Goal: Task Accomplishment & Management: Manage account settings

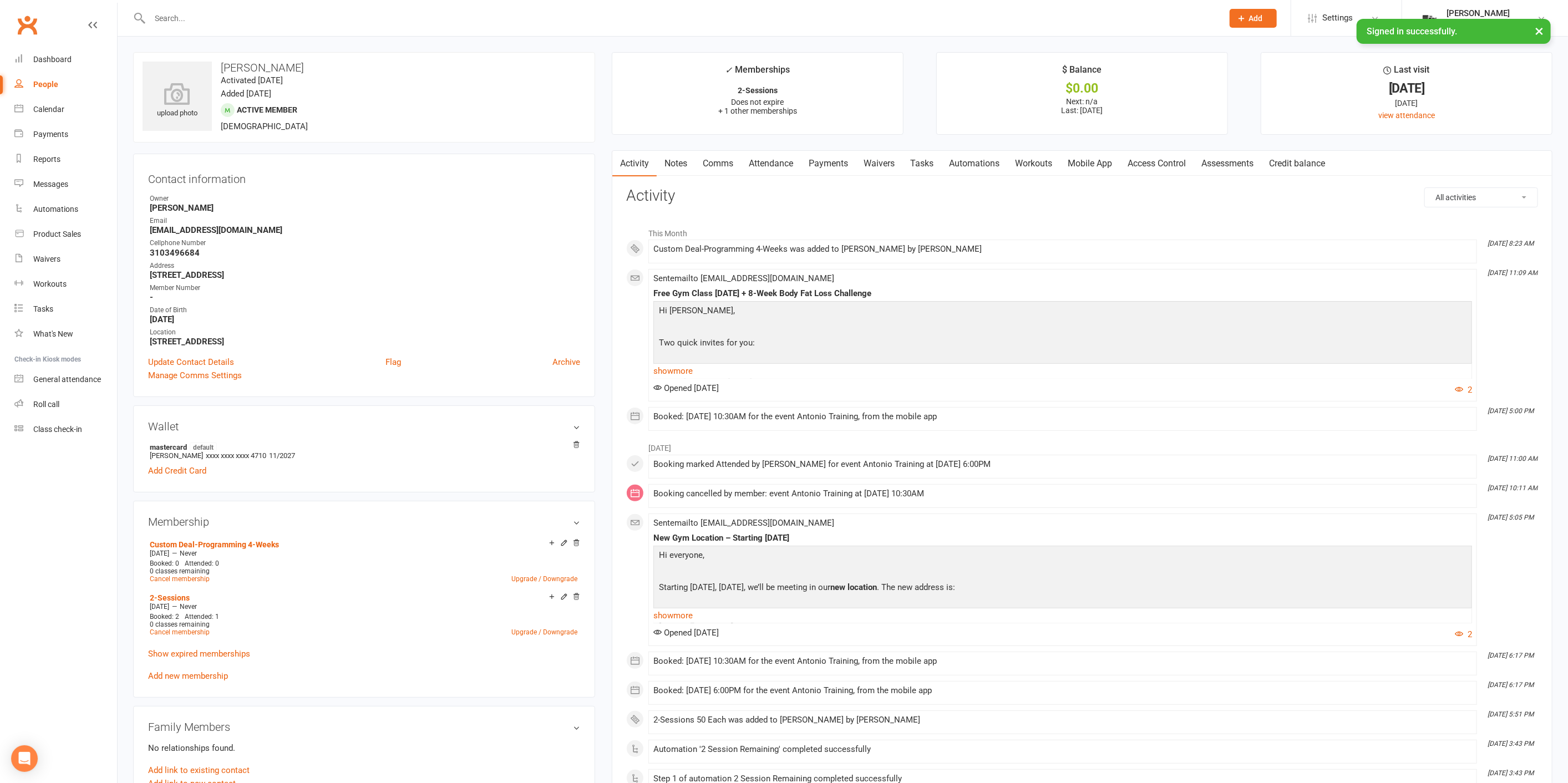
drag, startPoint x: 0, startPoint y: 0, endPoint x: 319, endPoint y: 23, distance: 319.8
click at [319, 23] on input "text" at bounding box center [681, 18] width 1069 height 16
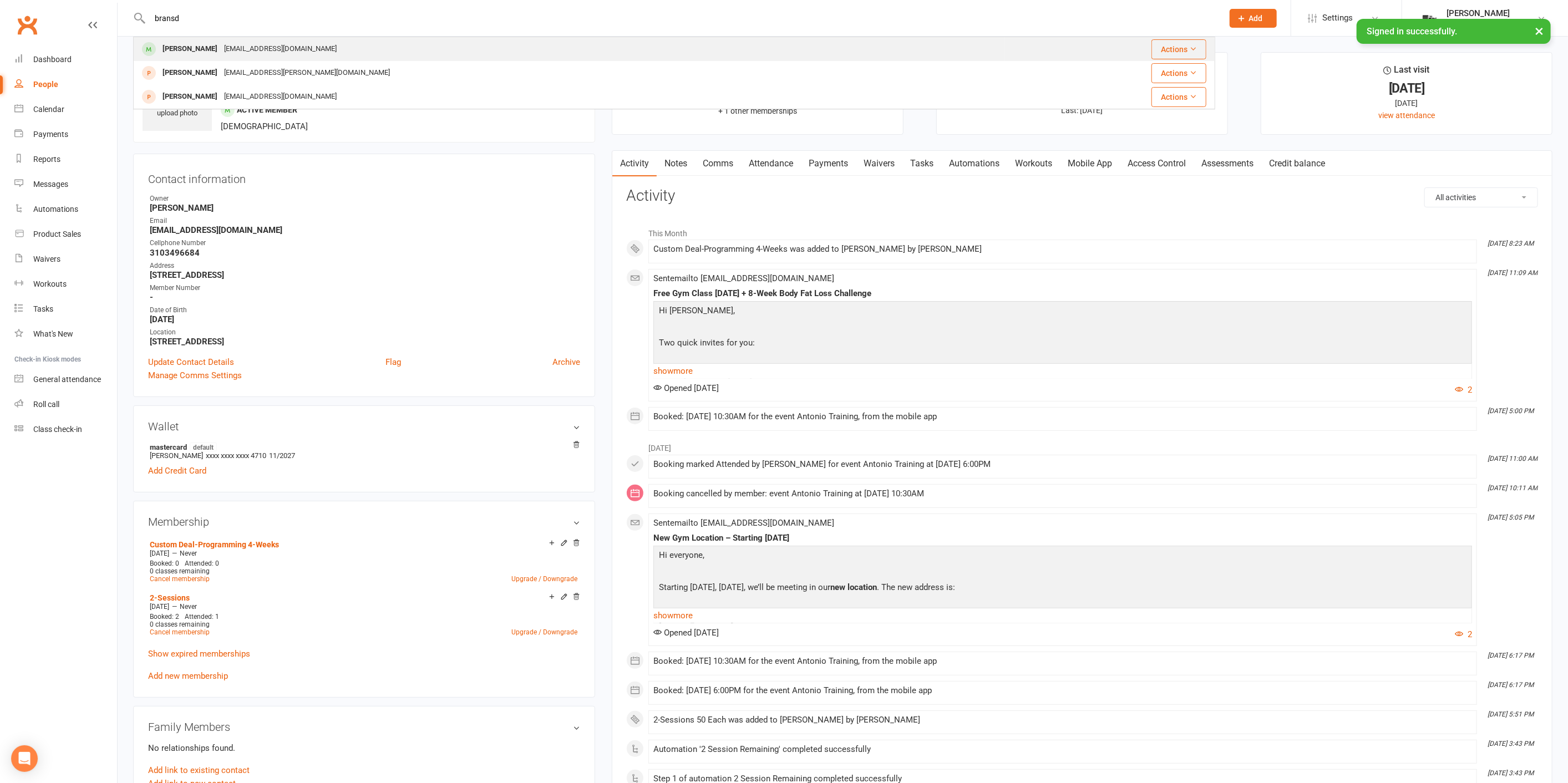
type input "bransd"
click at [327, 42] on div "[PERSON_NAME] [EMAIL_ADDRESS][DOMAIN_NAME]" at bounding box center [569, 49] width 870 height 23
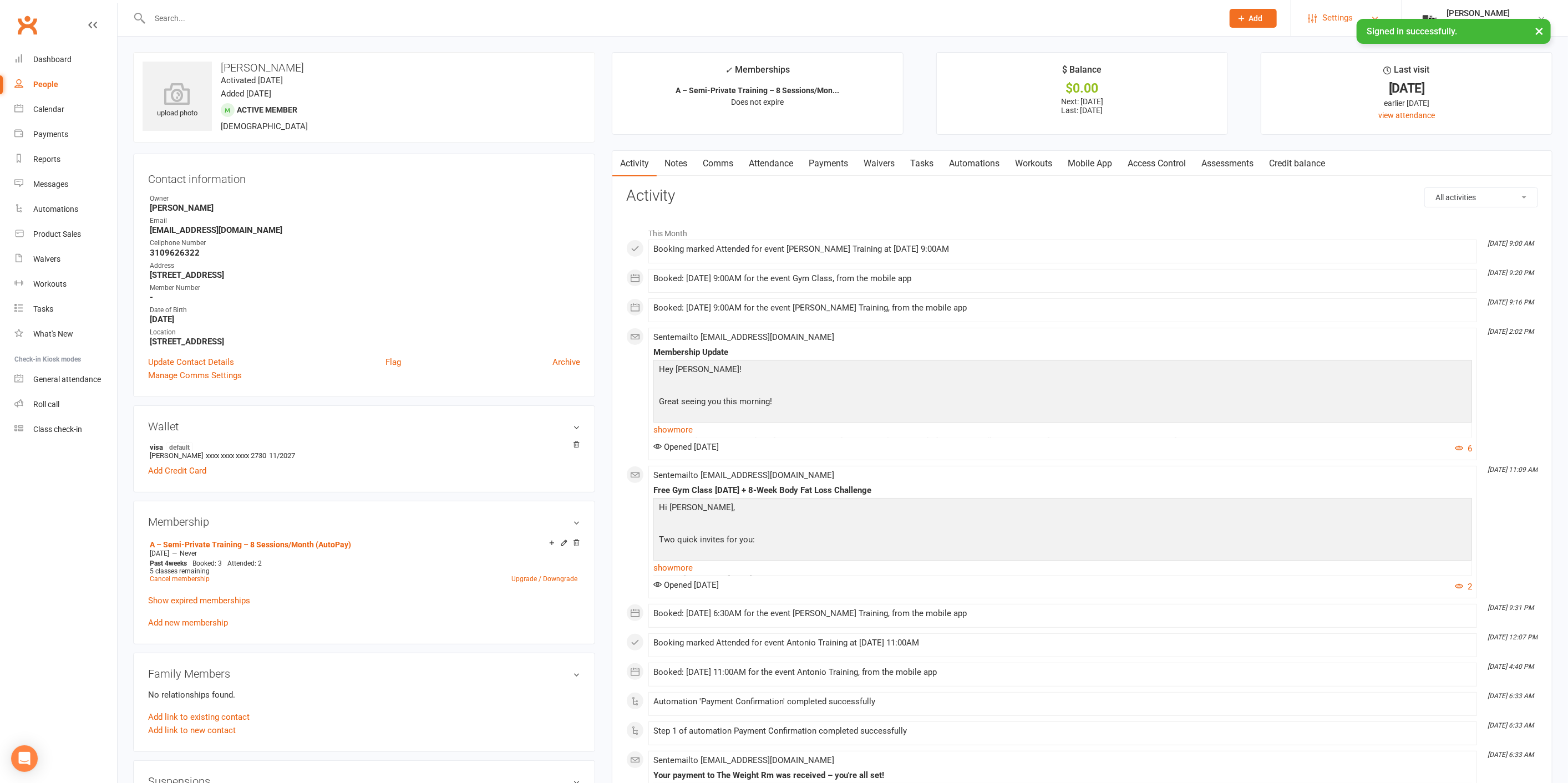
click at [1338, 16] on span "Settings" at bounding box center [1336, 18] width 31 height 25
click at [1321, 53] on link "Membership Plans" at bounding box center [1346, 50] width 110 height 26
select select "25"
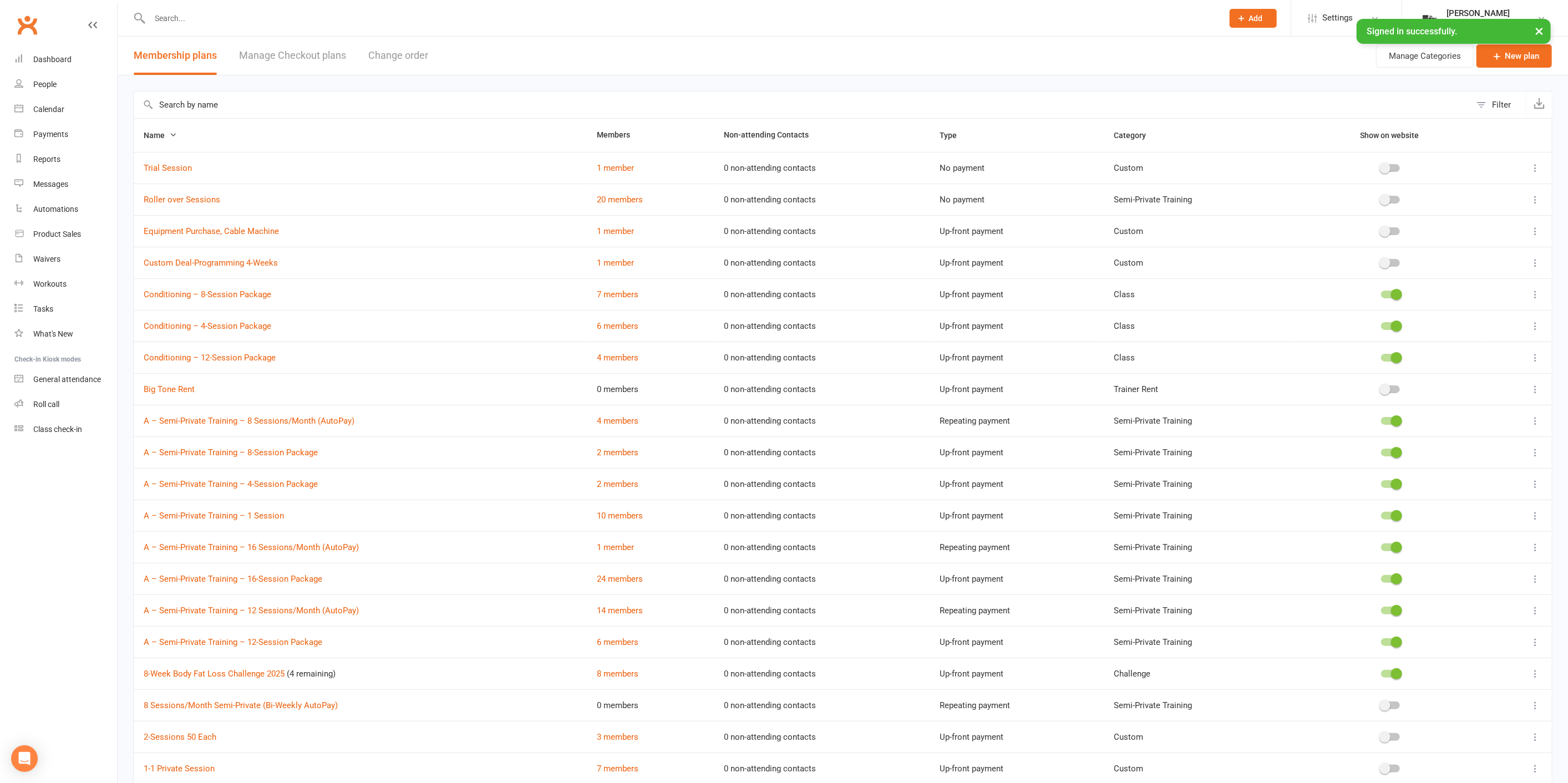
scroll to position [82, 0]
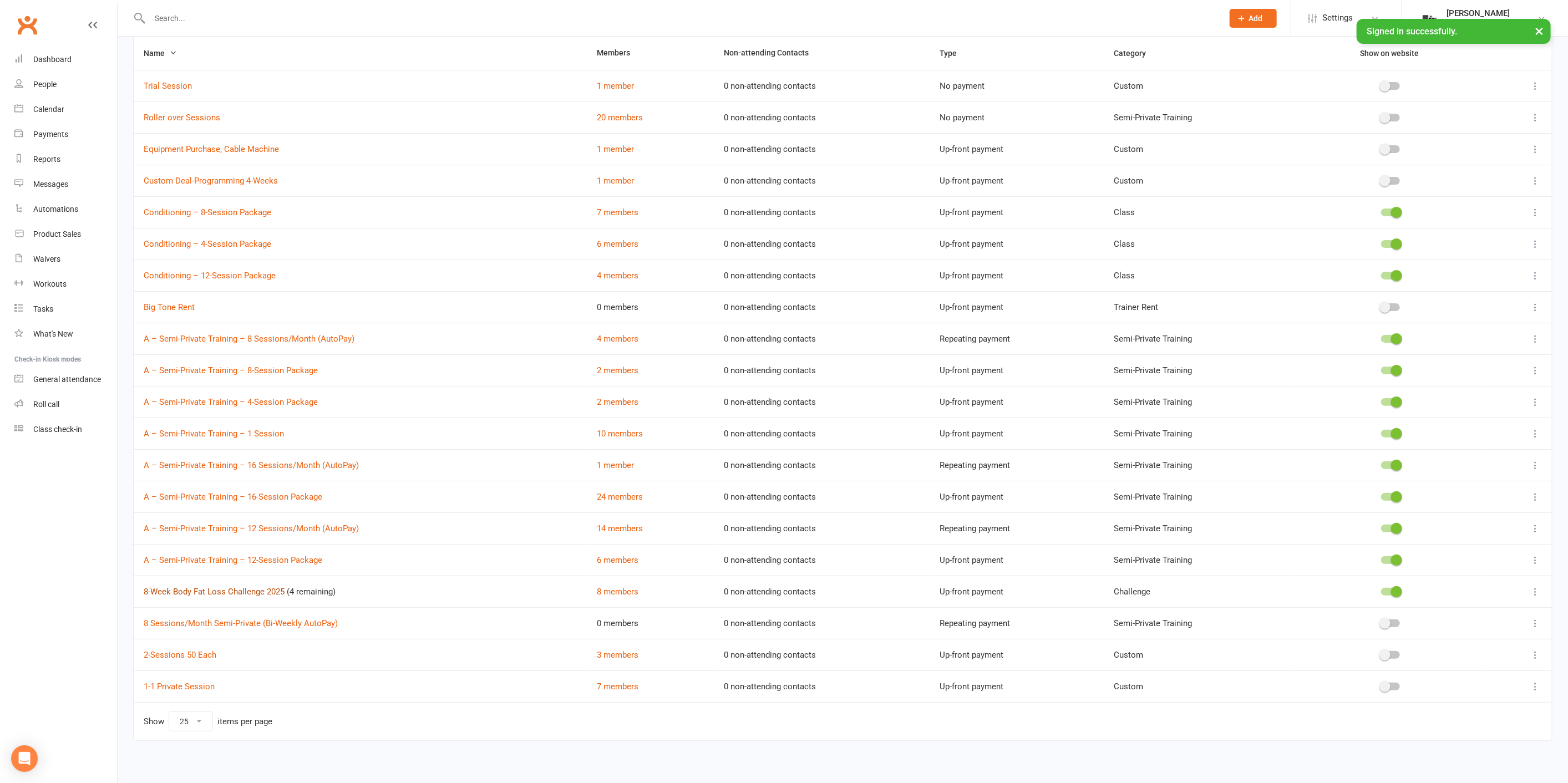
click at [263, 589] on link "8-Week Body Fat Loss Challenge 2025" at bounding box center [214, 592] width 141 height 10
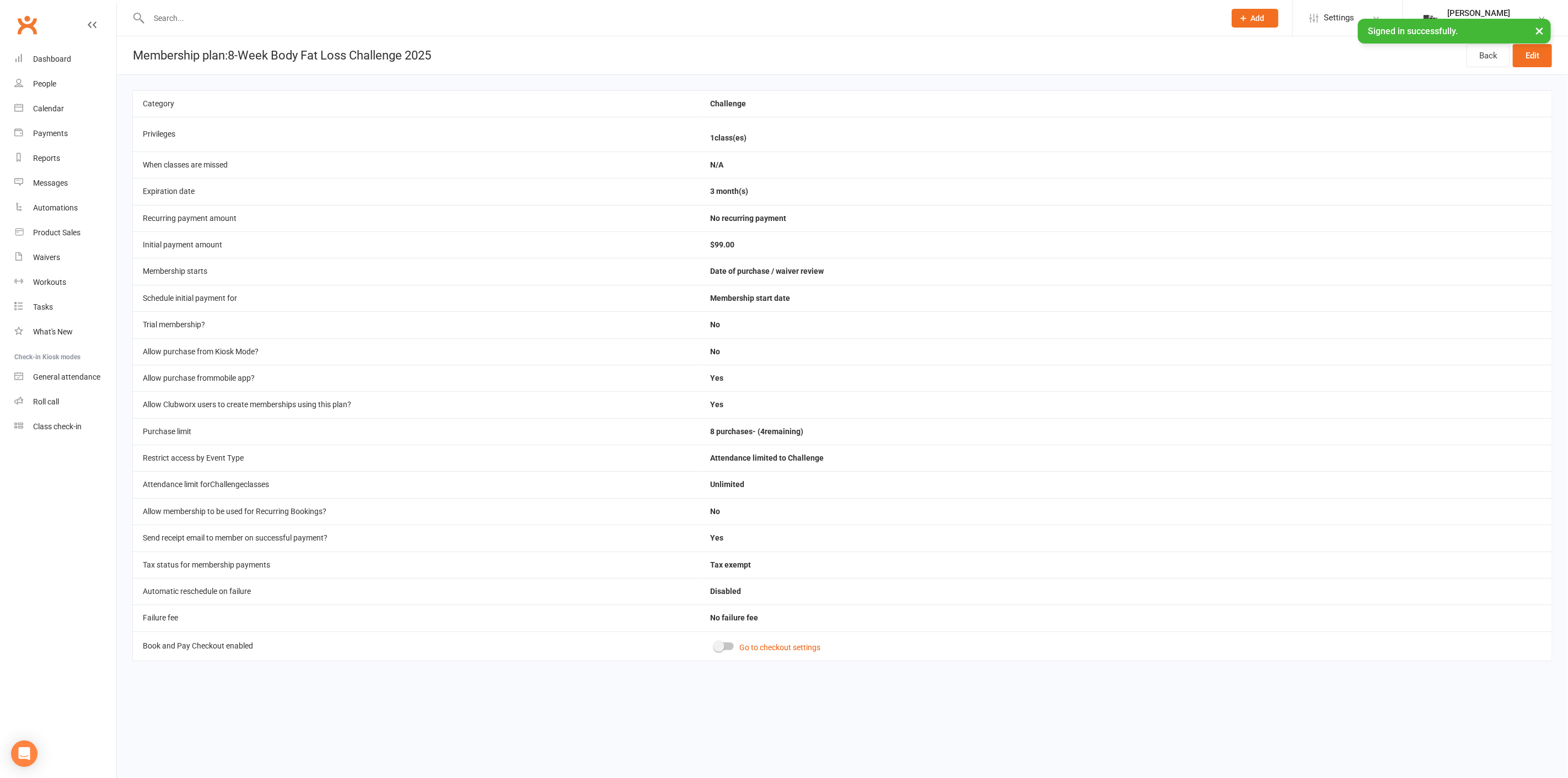
click at [1558, 58] on header "Membership plan: 8-Week Body Fat Loss Challenge 2025 Back Edit" at bounding box center [842, 56] width 1451 height 39
click at [1548, 58] on link "Edit" at bounding box center [1532, 55] width 40 height 23
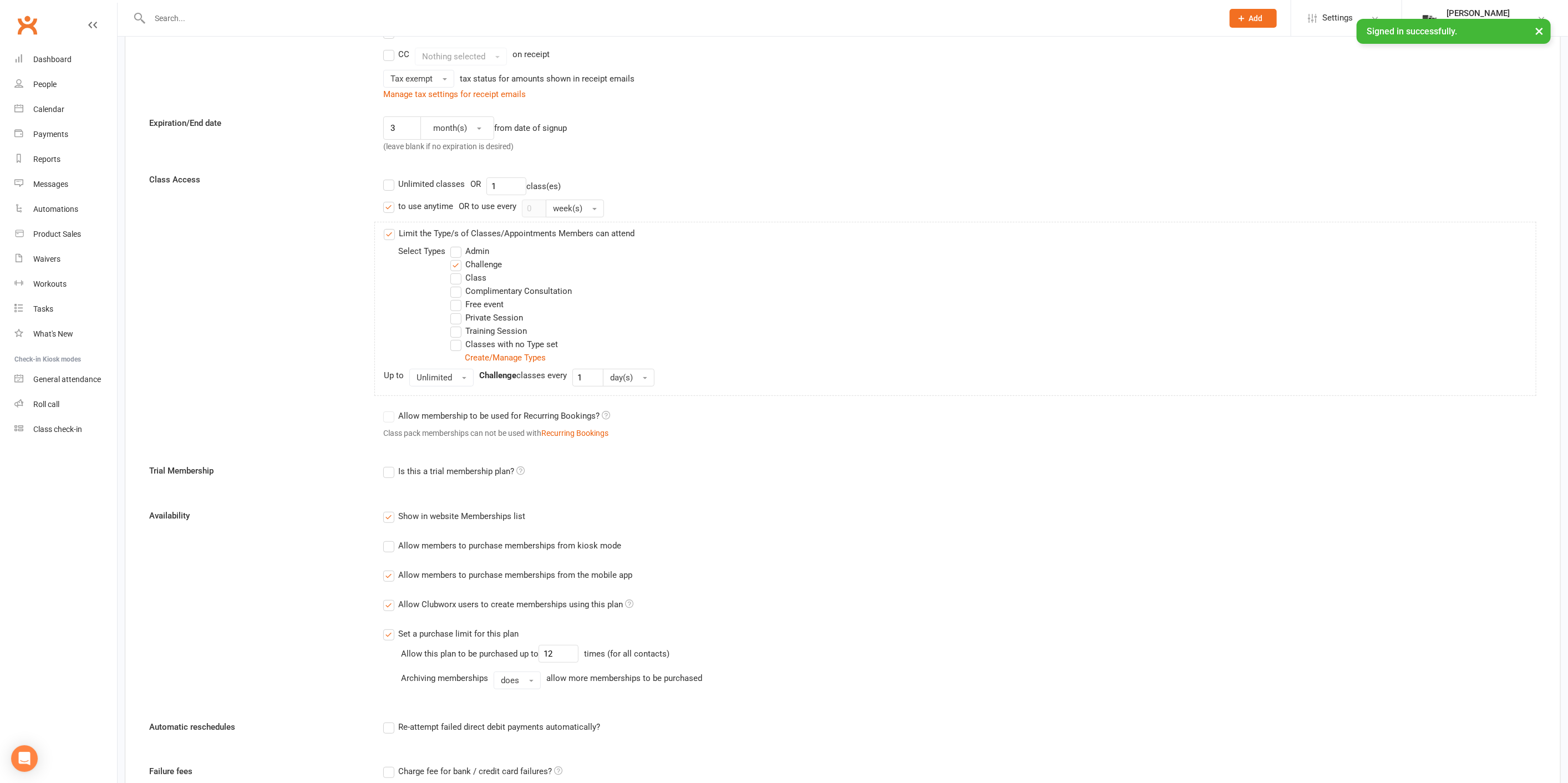
scroll to position [308, 0]
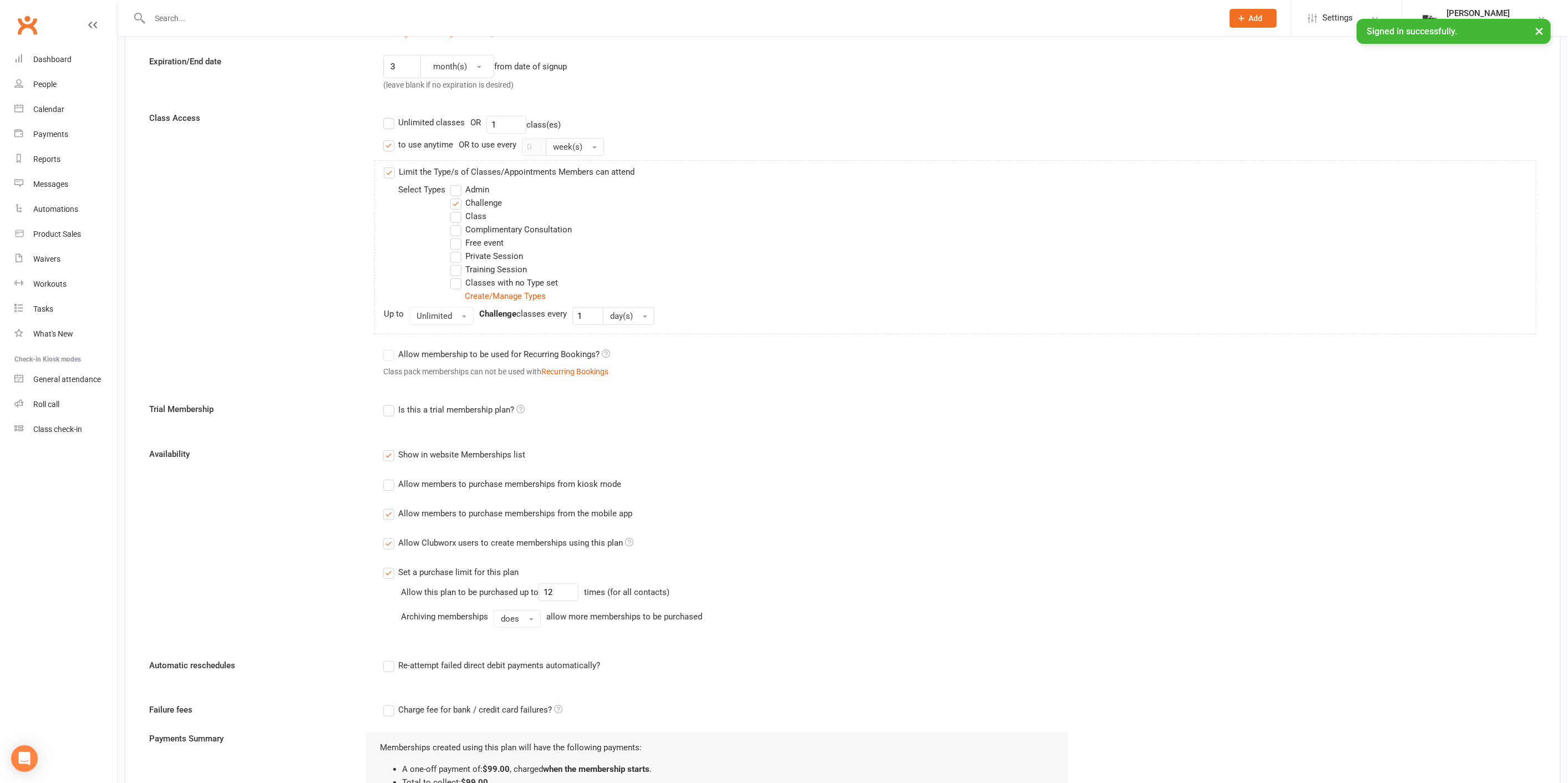
click at [528, 486] on div "Allow members to purchase memberships from kiosk mode" at bounding box center [509, 484] width 223 height 12
click at [391, 478] on input "Allow members to purchase memberships from kiosk mode" at bounding box center [387, 478] width 7 height 0
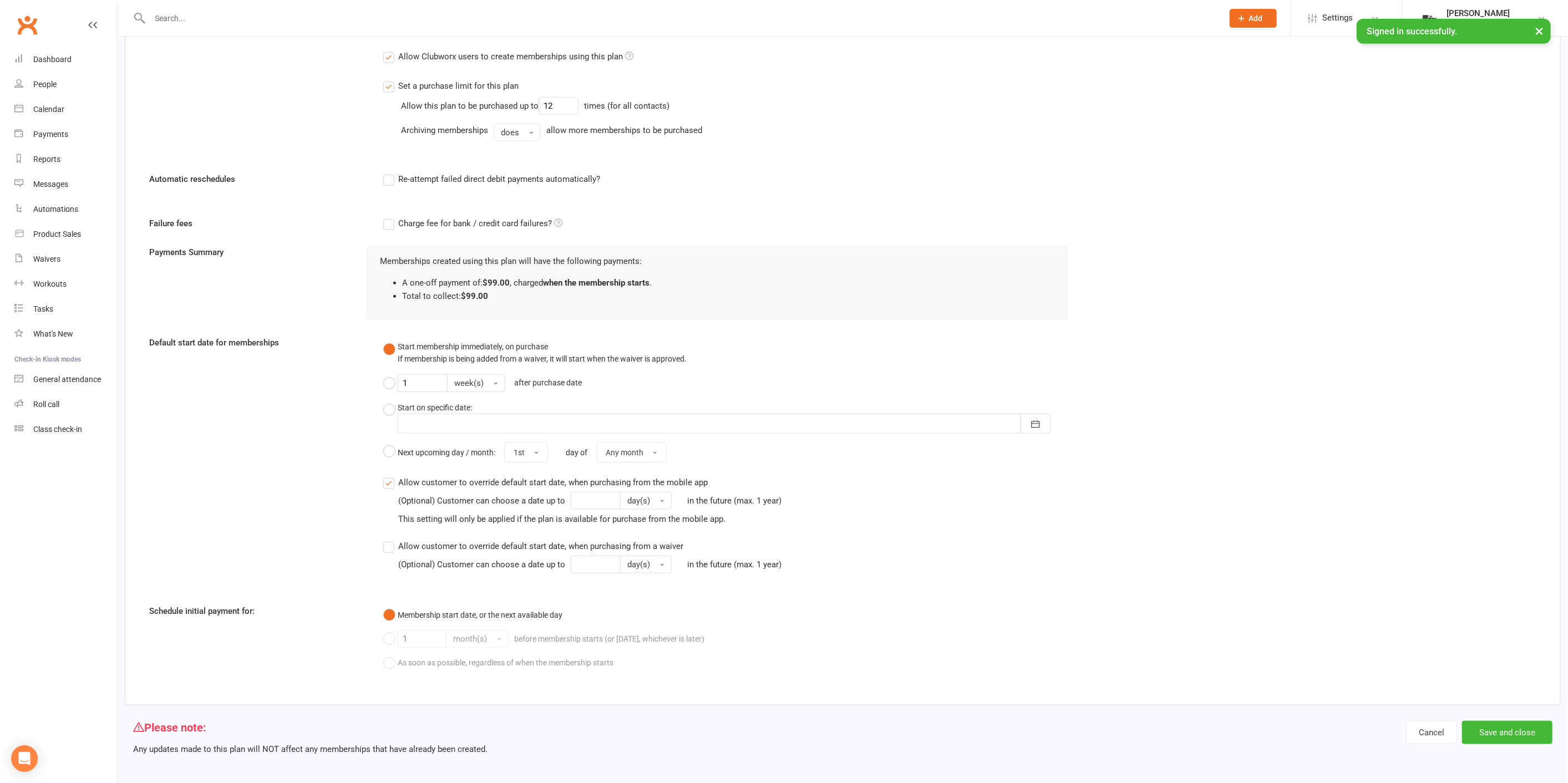
scroll to position [795, 0]
click at [1486, 722] on button "Save and close" at bounding box center [1507, 732] width 91 height 23
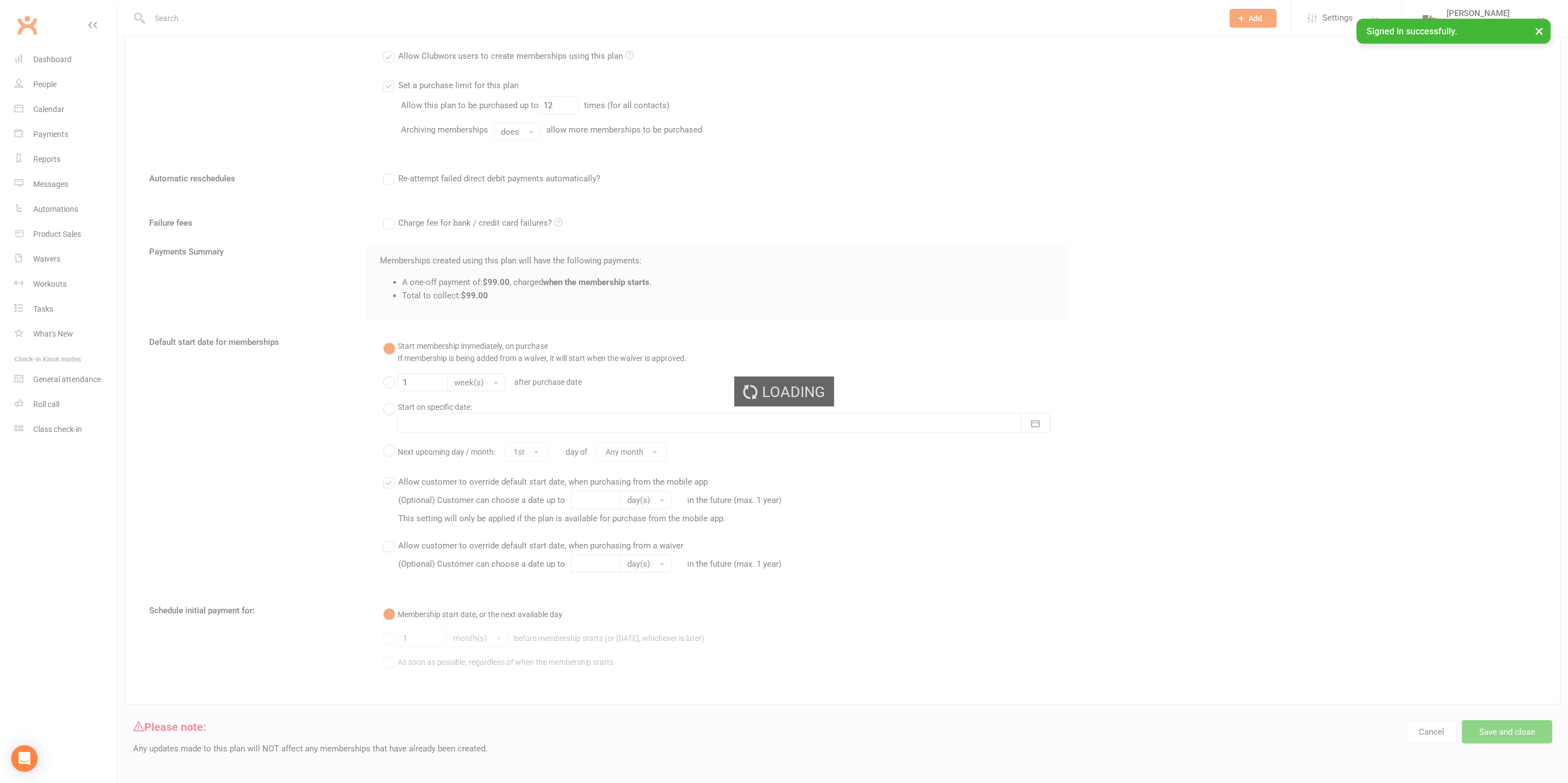
select select "25"
